Goal: Information Seeking & Learning: Learn about a topic

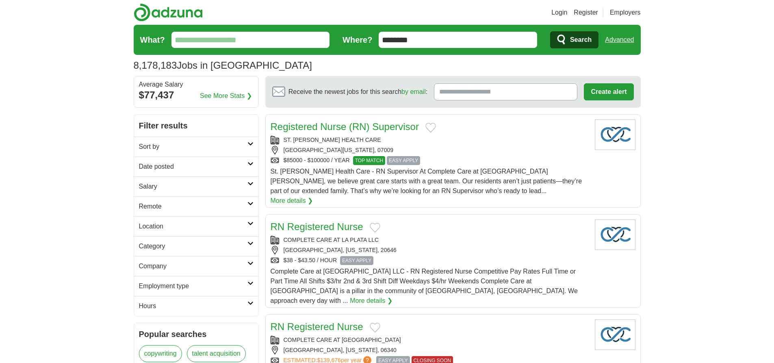
type input "********"
click at [619, 40] on link "Advanced" at bounding box center [619, 40] width 29 height 16
